Goal: Task Accomplishment & Management: Use online tool/utility

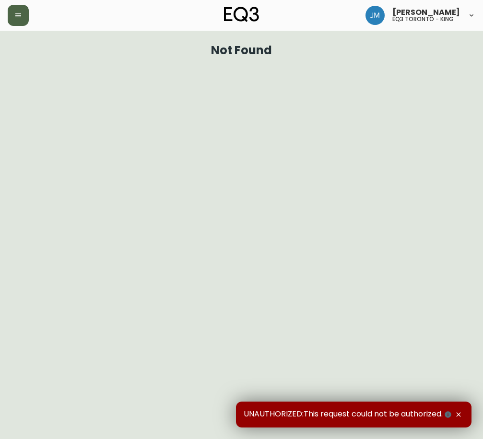
click at [17, 18] on icon "button" at bounding box center [18, 16] width 8 height 8
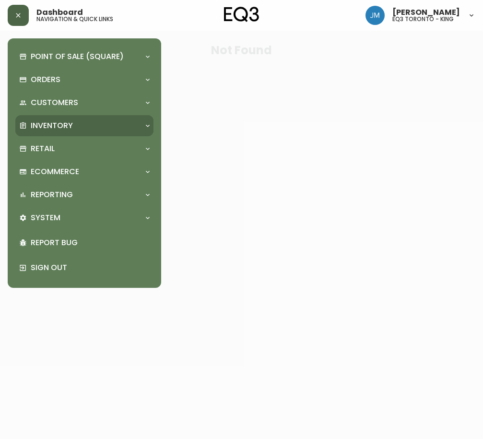
drag, startPoint x: 56, startPoint y: 124, endPoint x: 61, endPoint y: 125, distance: 4.8
click at [58, 124] on p "Inventory" at bounding box center [52, 125] width 42 height 11
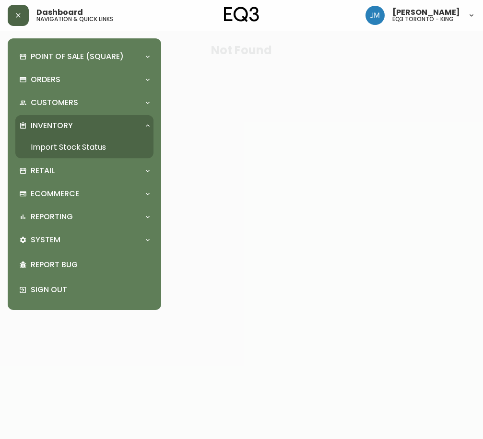
click at [97, 153] on link "Import Stock Status" at bounding box center [84, 147] width 138 height 22
